Goal: Task Accomplishment & Management: Manage account settings

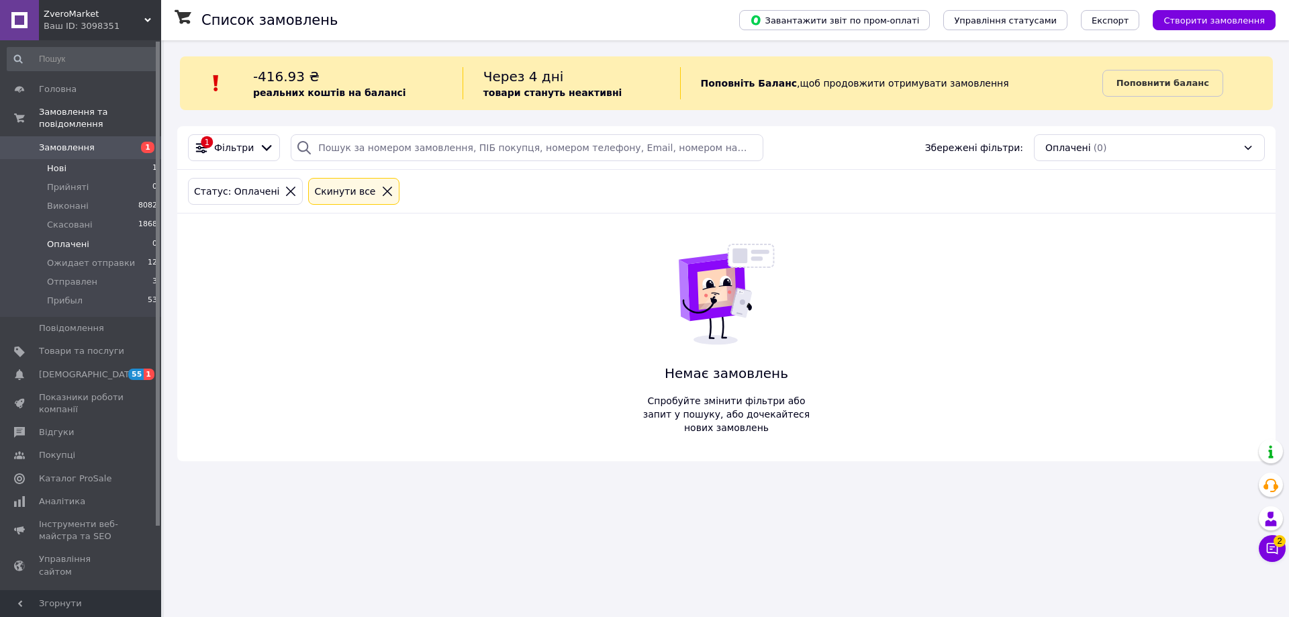
click at [53, 163] on span "Нові" at bounding box center [56, 169] width 19 height 12
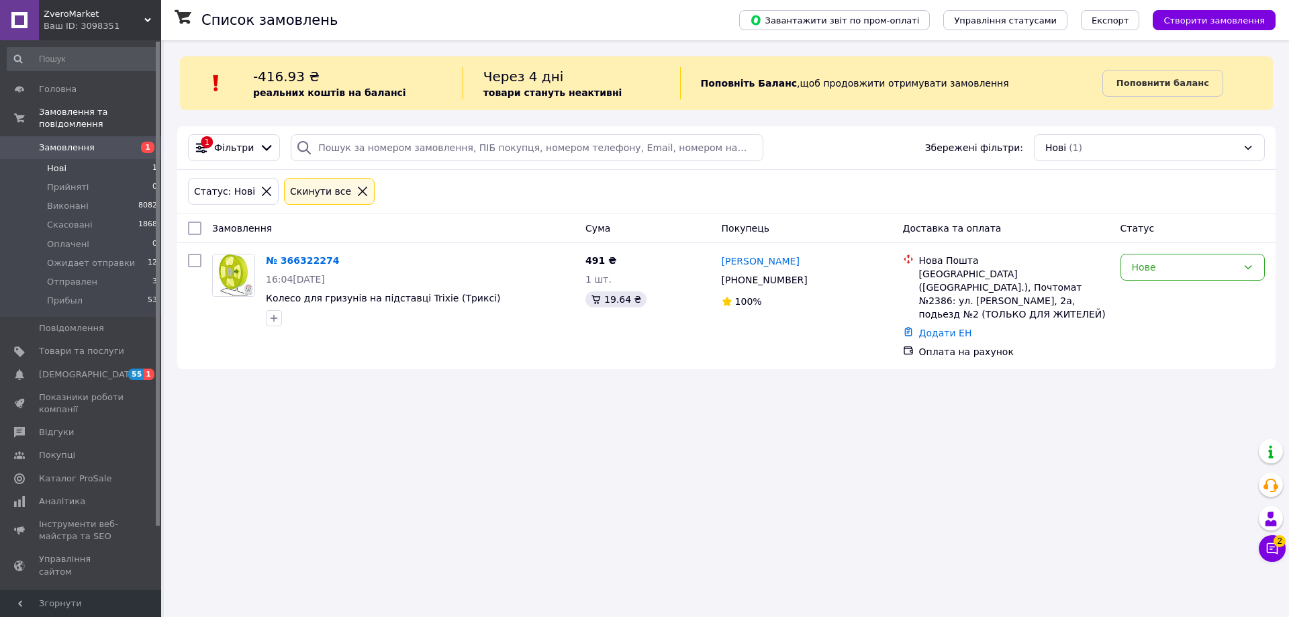
click at [301, 258] on link "№ 366322274" at bounding box center [302, 260] width 73 height 11
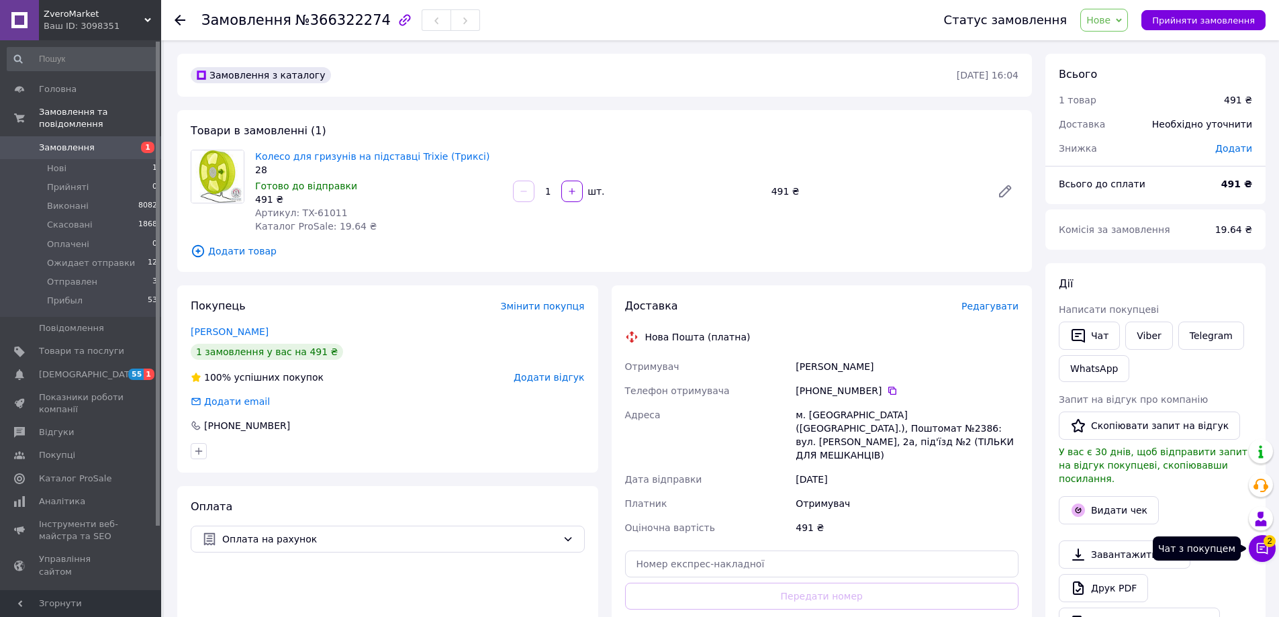
click at [1263, 557] on button "Чат з покупцем 2" at bounding box center [1262, 548] width 27 height 27
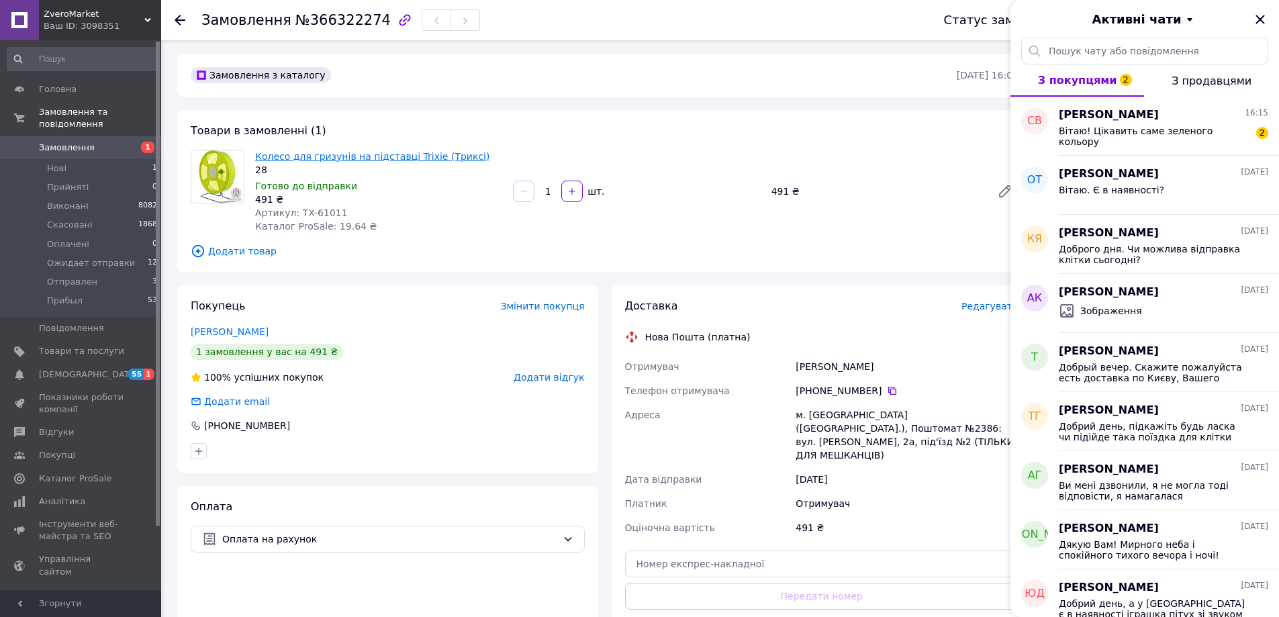
click at [378, 161] on link "Колесо для гризунів на підставці Trixie (Триксі)" at bounding box center [372, 156] width 234 height 11
drag, startPoint x: 312, startPoint y: 213, endPoint x: 296, endPoint y: 209, distance: 16.6
click at [296, 209] on span "Артикул: TX-61011" at bounding box center [301, 212] width 93 height 11
copy span "TX-61011"
click at [1130, 137] on div "Вітаю! Цікавить саме зеленого кольору" at bounding box center [1154, 136] width 191 height 21
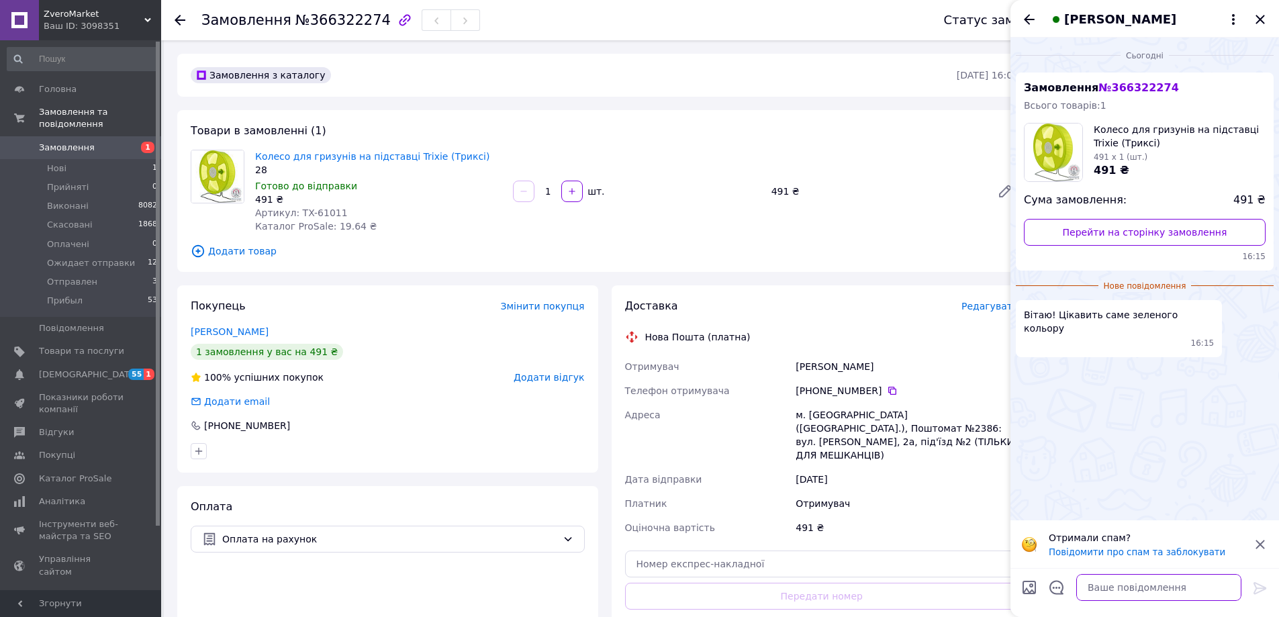
click at [1144, 594] on textarea at bounding box center [1158, 587] width 165 height 27
type textarea "1"
click at [1260, 17] on icon "Закрити" at bounding box center [1260, 19] width 16 height 16
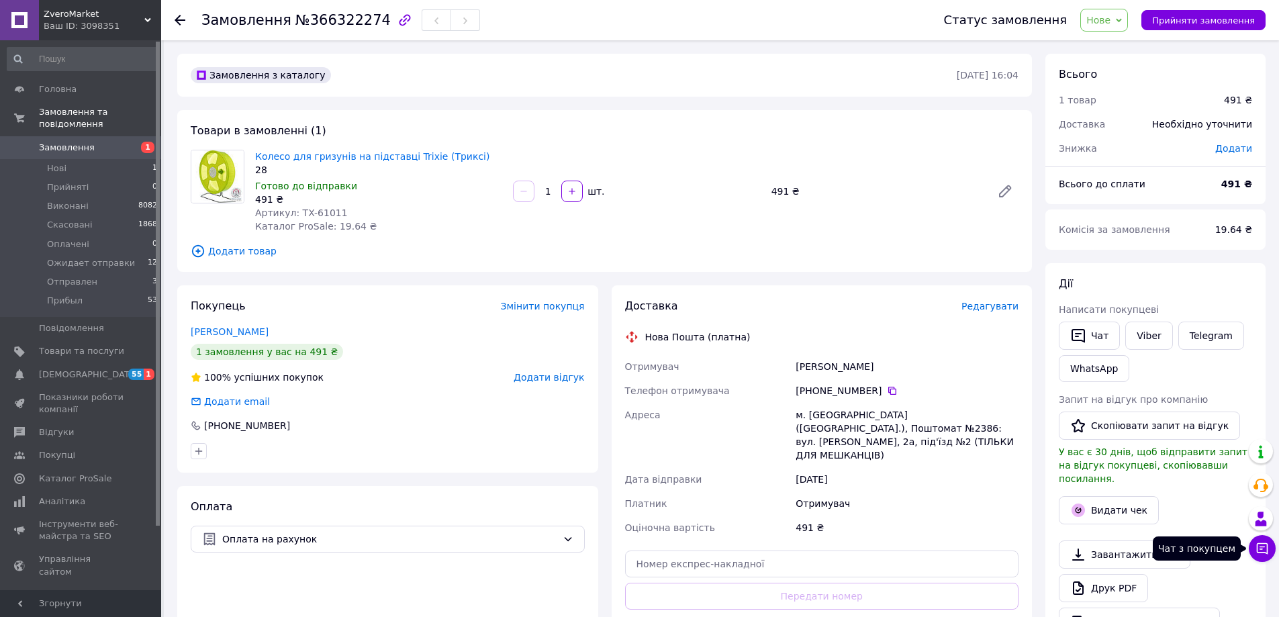
click at [1262, 539] on button "Чат з покупцем" at bounding box center [1262, 548] width 27 height 27
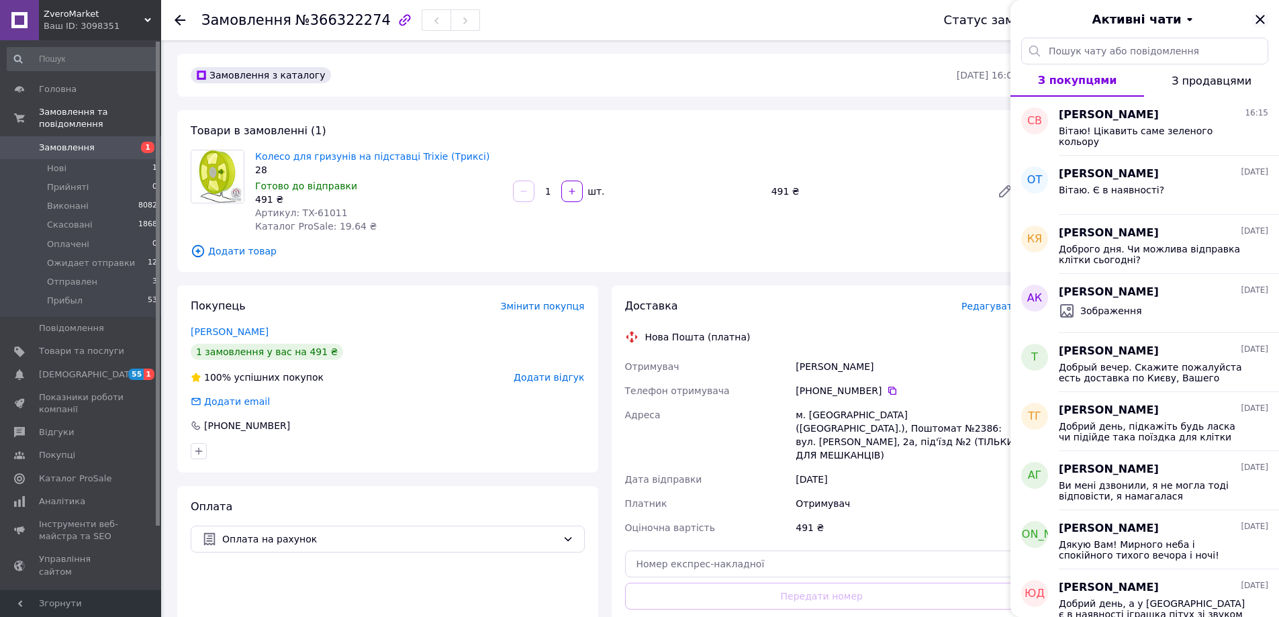
click at [1260, 17] on icon "Закрити" at bounding box center [1260, 19] width 16 height 16
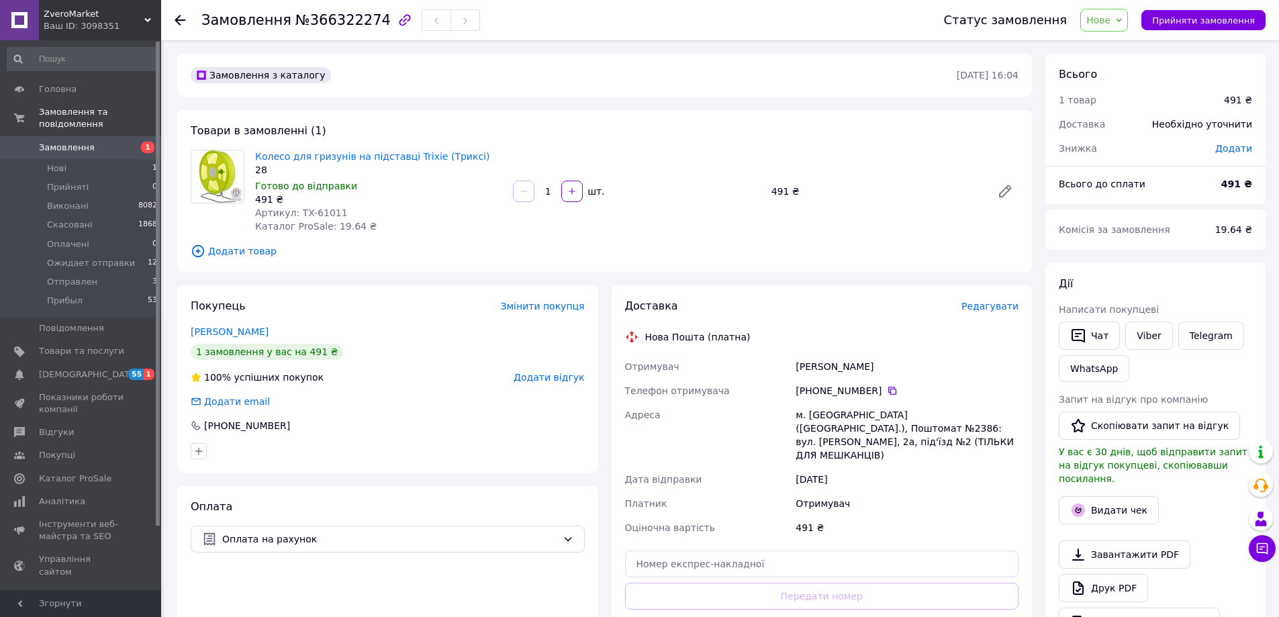
click at [1122, 23] on icon at bounding box center [1119, 20] width 6 height 6
click at [1136, 49] on li "Прийнято" at bounding box center [1131, 47] width 101 height 20
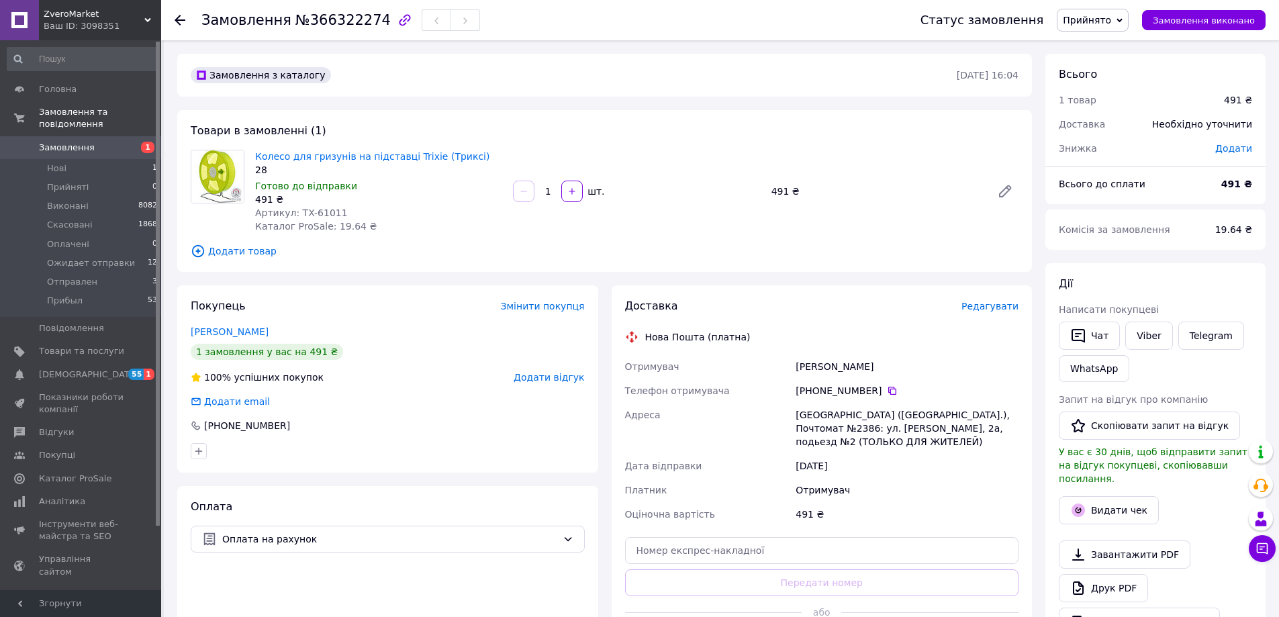
click at [1129, 16] on span "Прийнято" at bounding box center [1093, 20] width 72 height 23
click at [1144, 105] on li "Ожидает отправки" at bounding box center [1108, 107] width 101 height 20
drag, startPoint x: 331, startPoint y: 214, endPoint x: 296, endPoint y: 214, distance: 34.9
click at [296, 214] on span "Артикул: TX-61011" at bounding box center [301, 212] width 93 height 11
copy span "TX-61011"
